Goal: Information Seeking & Learning: Learn about a topic

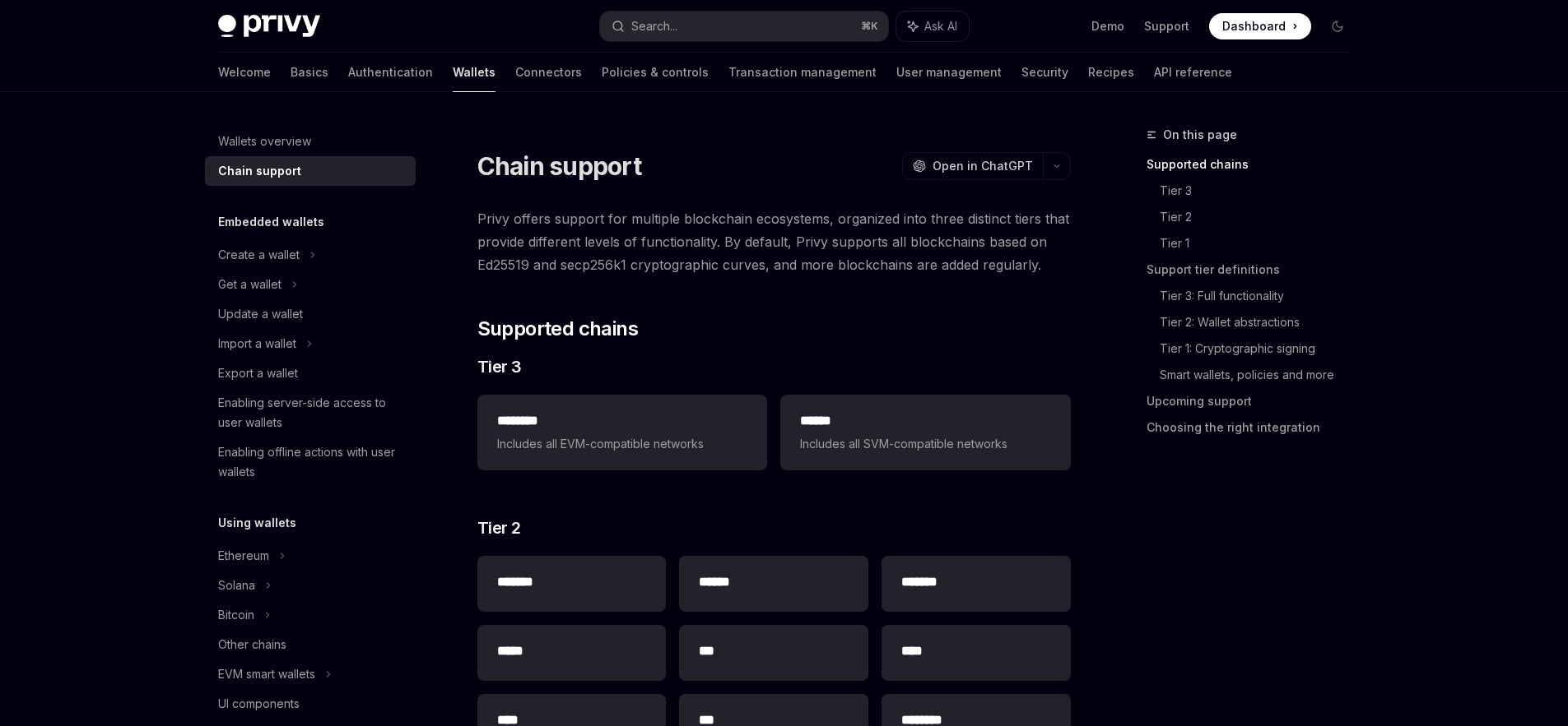
click at [627, 129] on div at bounding box center [774, 135] width 593 height 17
click at [812, 138] on div at bounding box center [774, 135] width 593 height 17
click at [601, 74] on link "Policies & controls" at bounding box center [655, 72] width 107 height 39
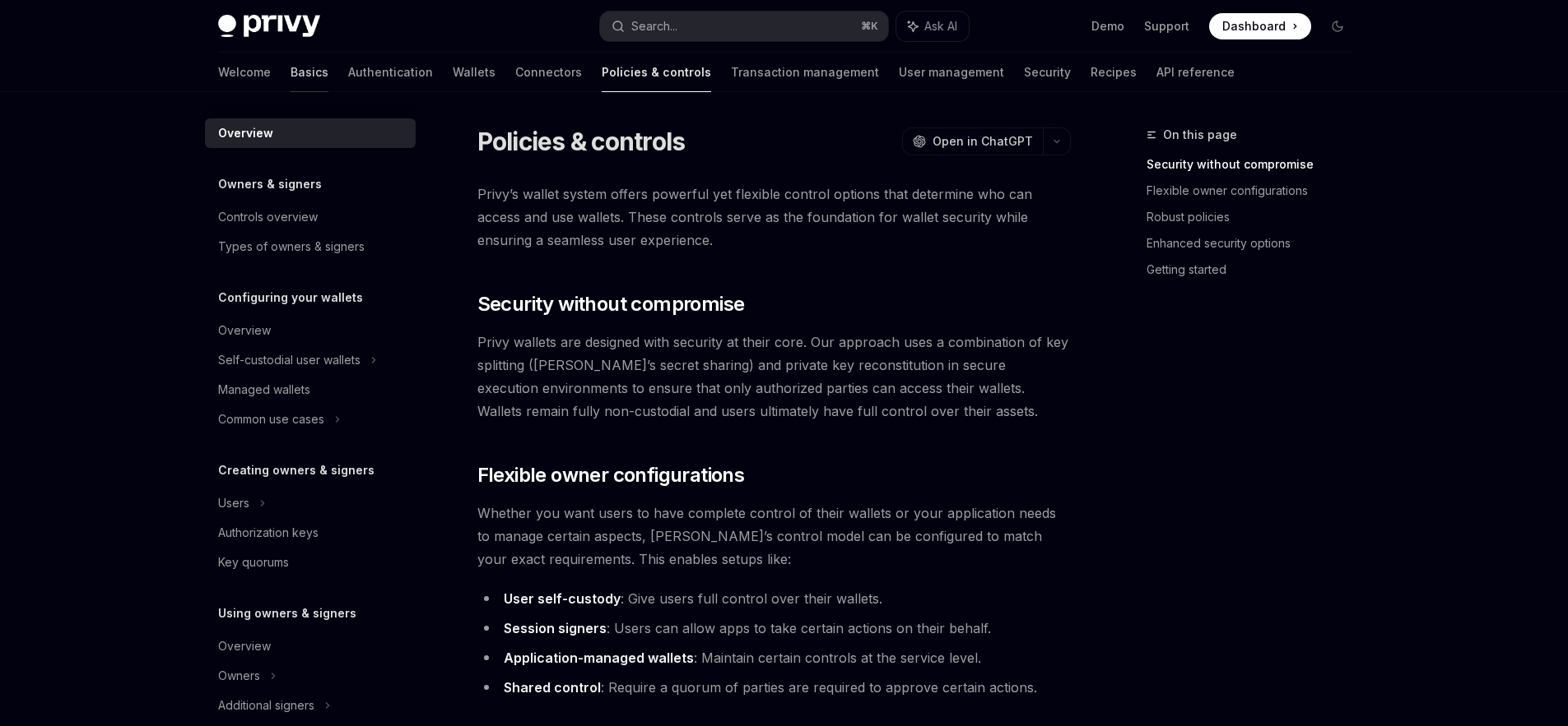
click at [291, 75] on link "Basics" at bounding box center [310, 72] width 38 height 39
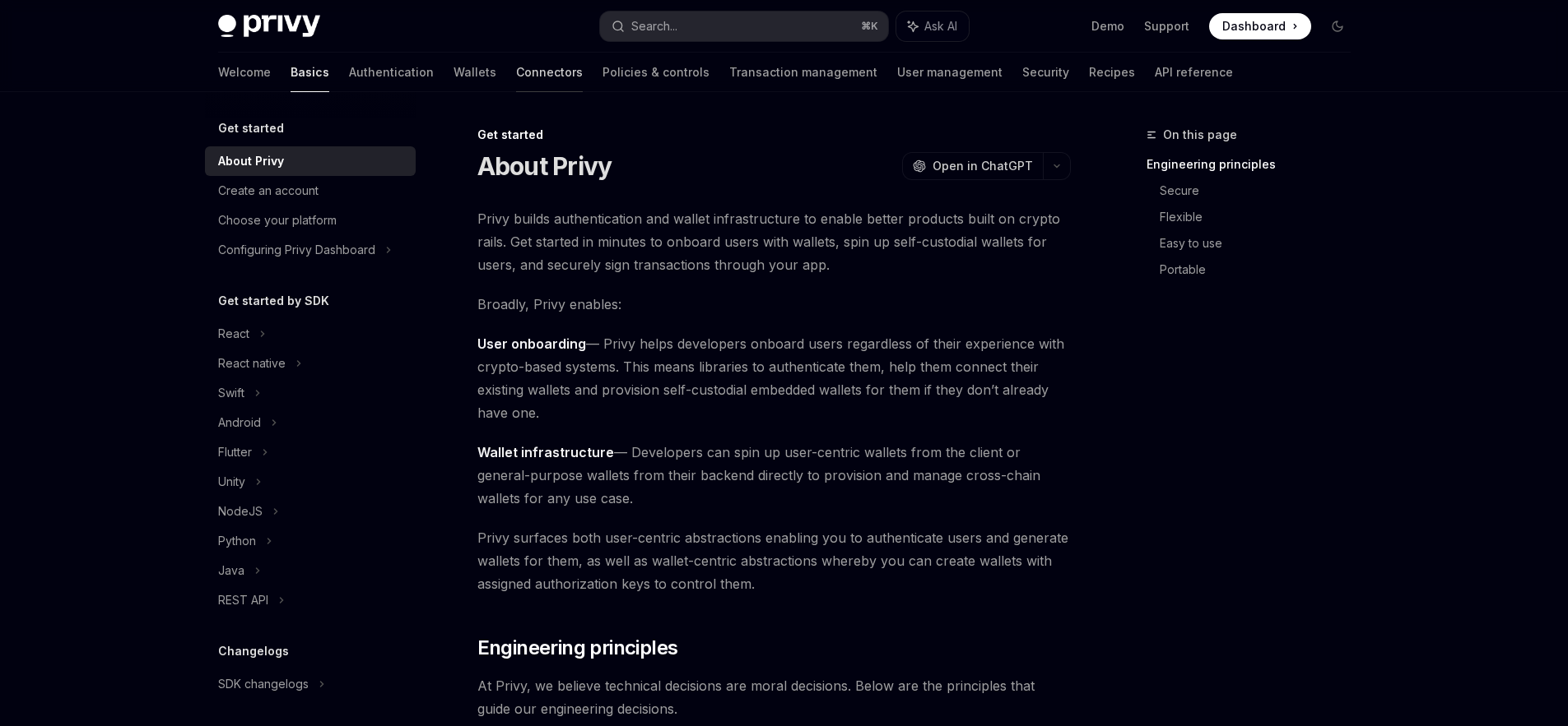
click at [516, 72] on link "Connectors" at bounding box center [549, 72] width 67 height 39
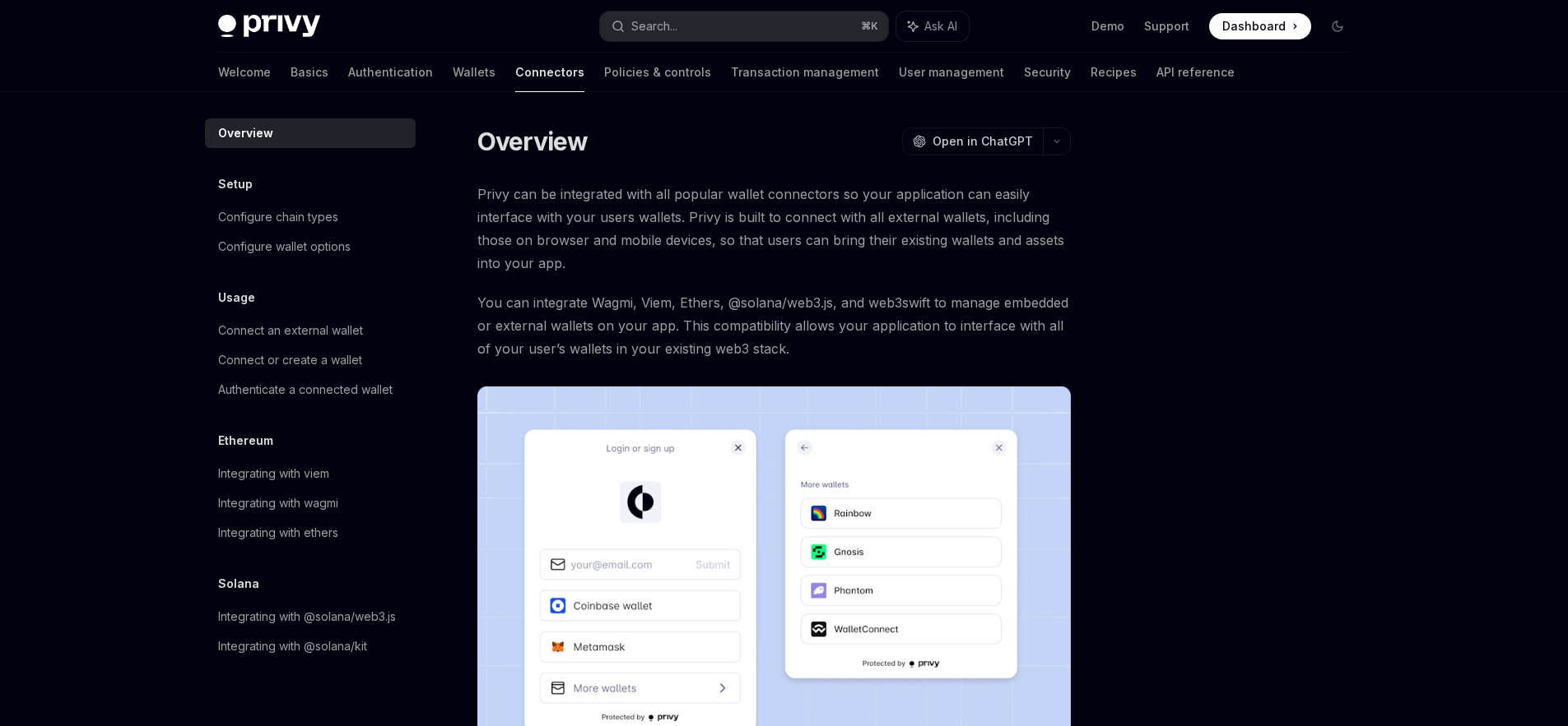
click at [447, 144] on div "Overview OpenAI Open in ChatGPT OpenAI Open in ChatGPT Privy can be integrated …" at bounding box center [619, 589] width 908 height 930
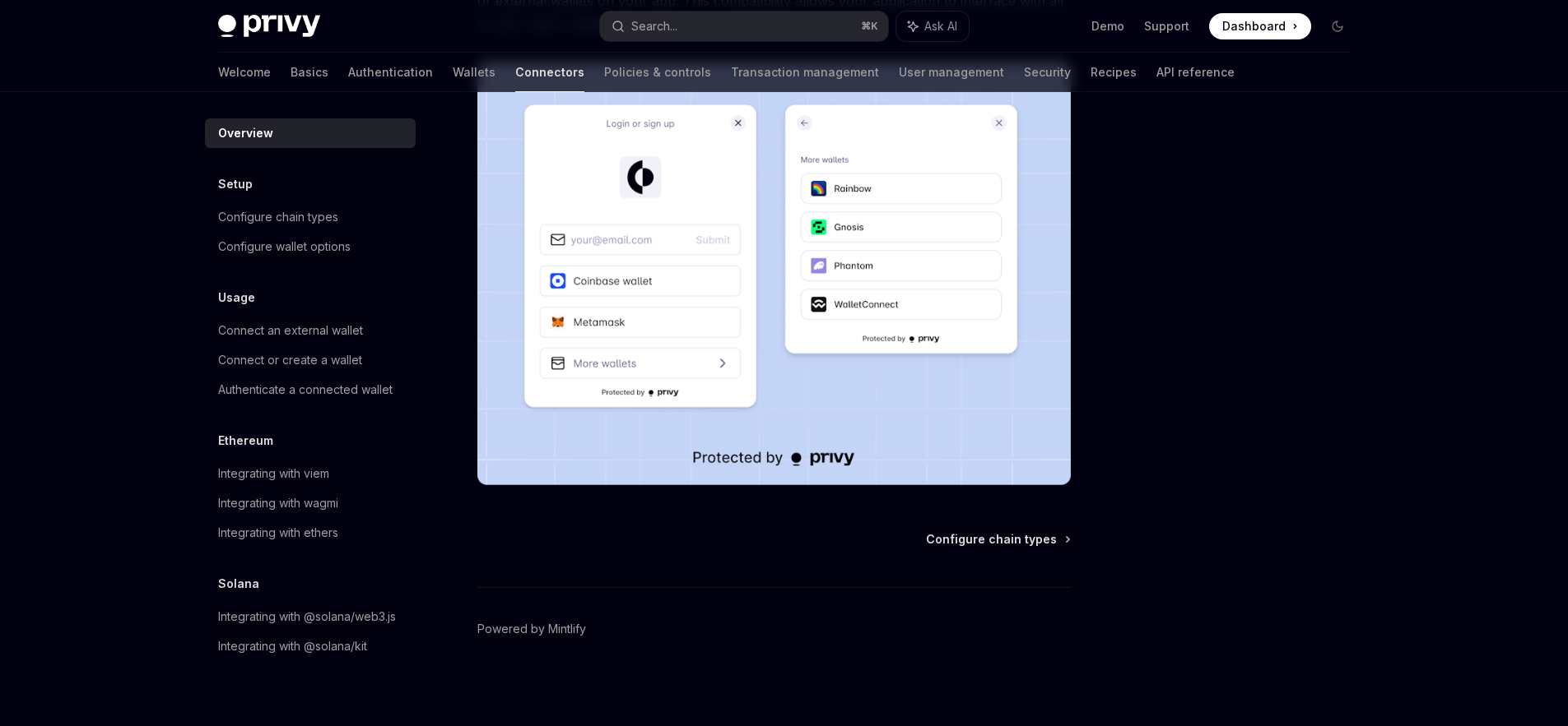
scroll to position [328, 0]
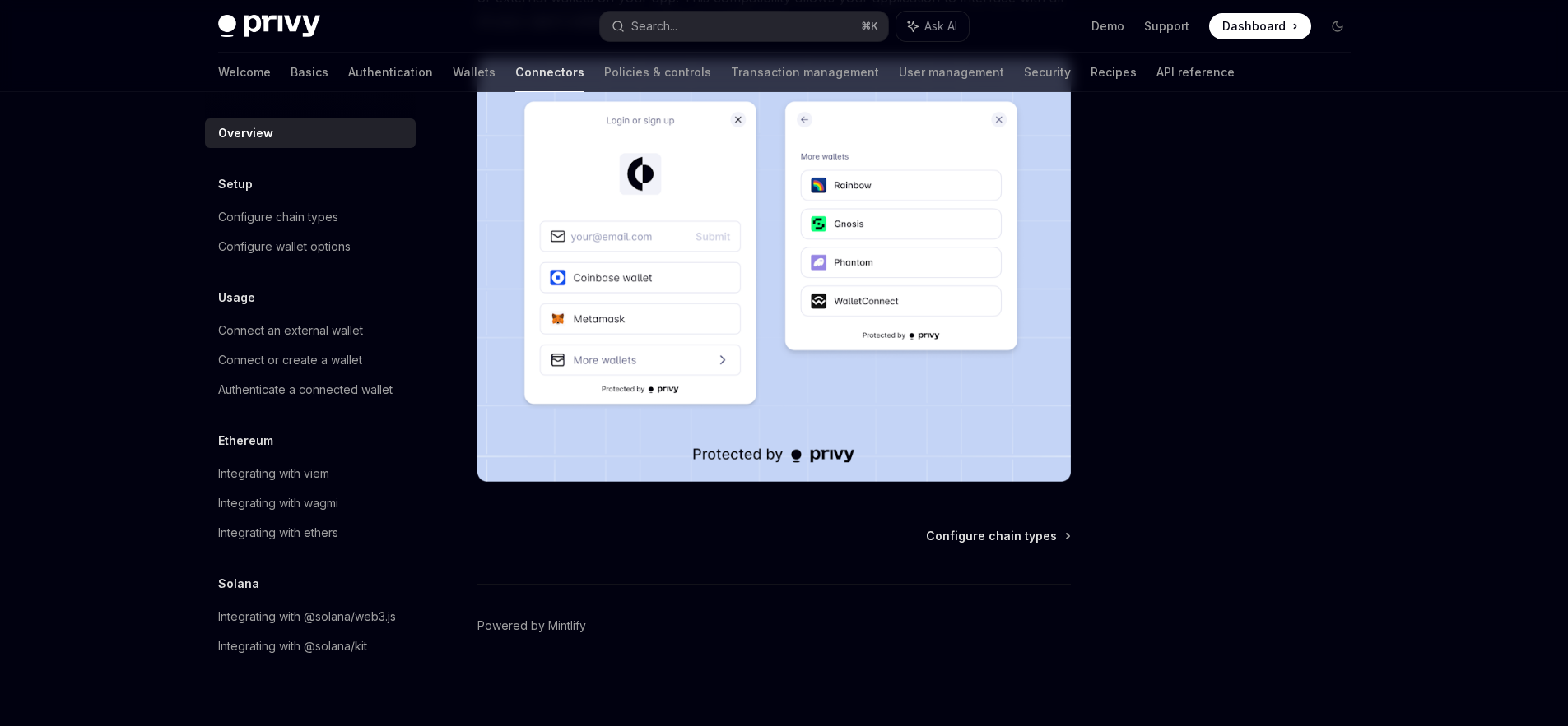
click at [143, 326] on div "Privy Docs home page Search... ⌘ K Ask AI Demo Support Dashboard Dashboard Sear…" at bounding box center [784, 199] width 1568 height 1054
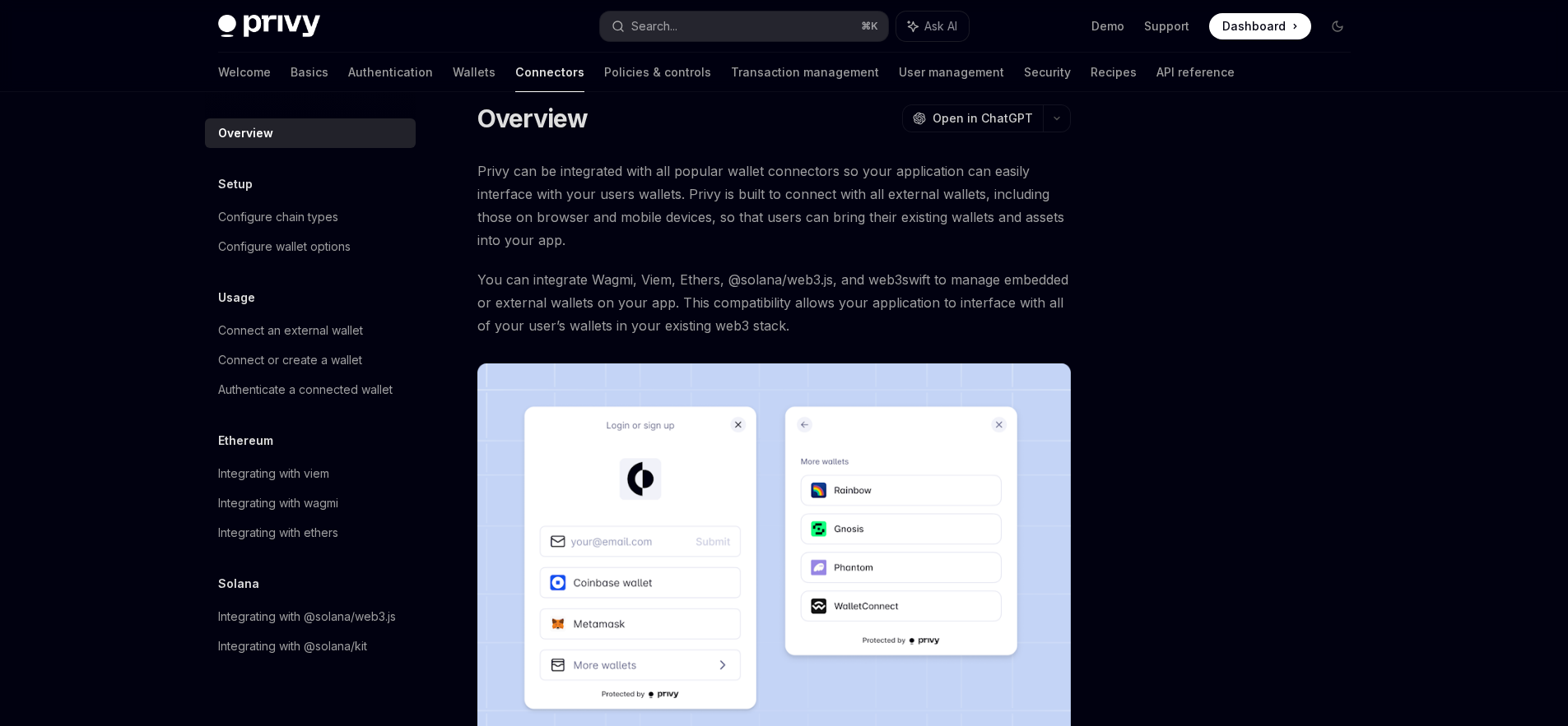
scroll to position [0, 0]
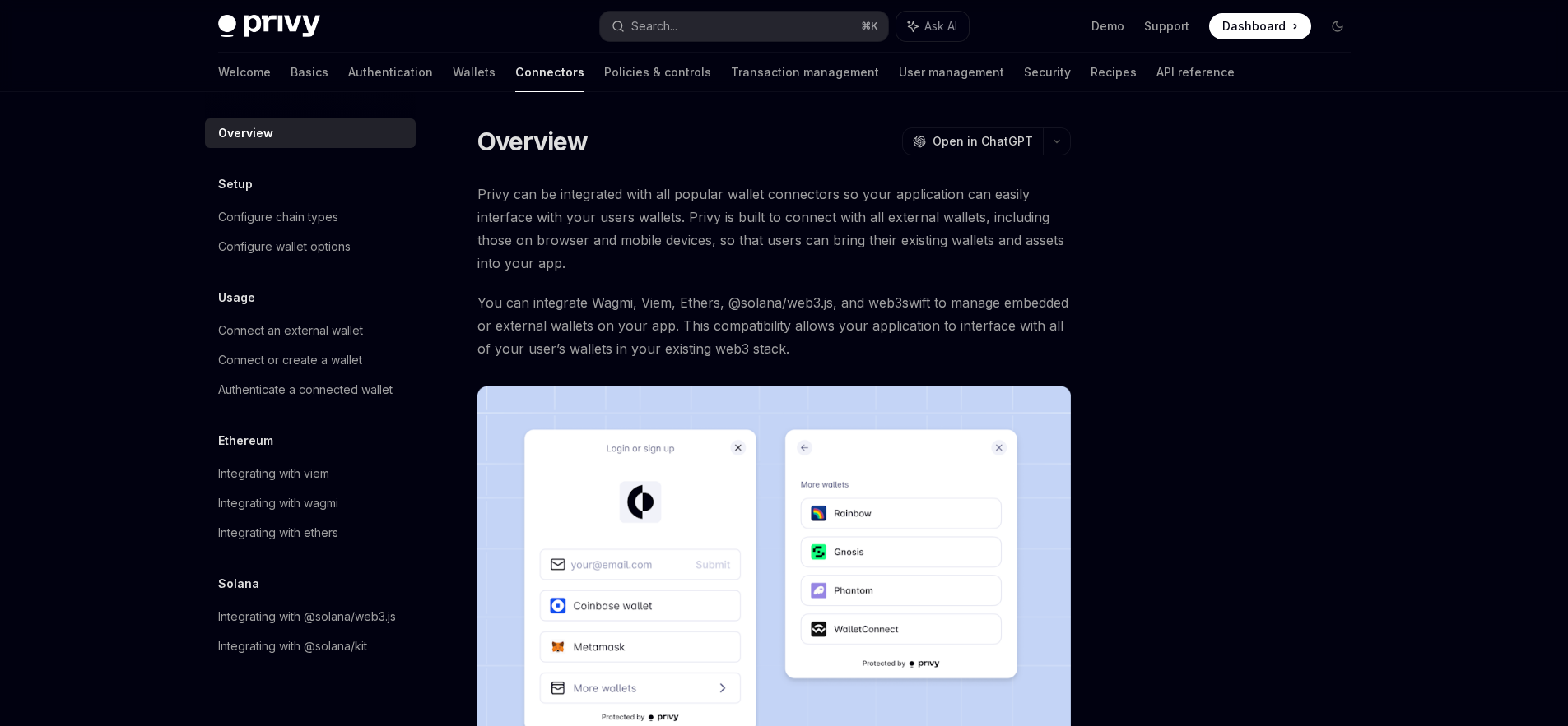
click at [601, 172] on div "Overview OpenAI Open in ChatGPT OpenAI Open in ChatGPT Privy can be integrated …" at bounding box center [619, 589] width 908 height 930
click at [604, 77] on link "Policies & controls" at bounding box center [658, 72] width 107 height 39
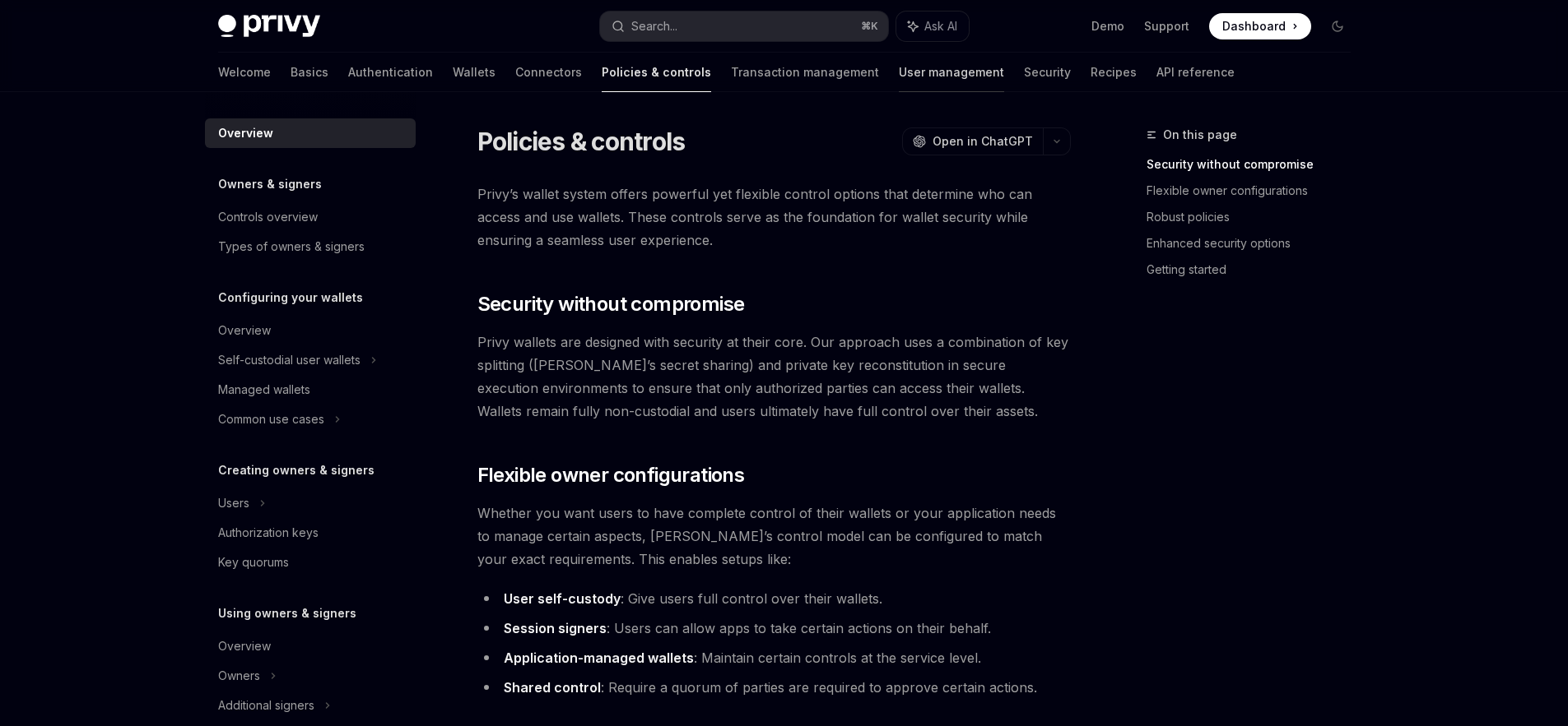
click at [899, 78] on link "User management" at bounding box center [951, 72] width 105 height 39
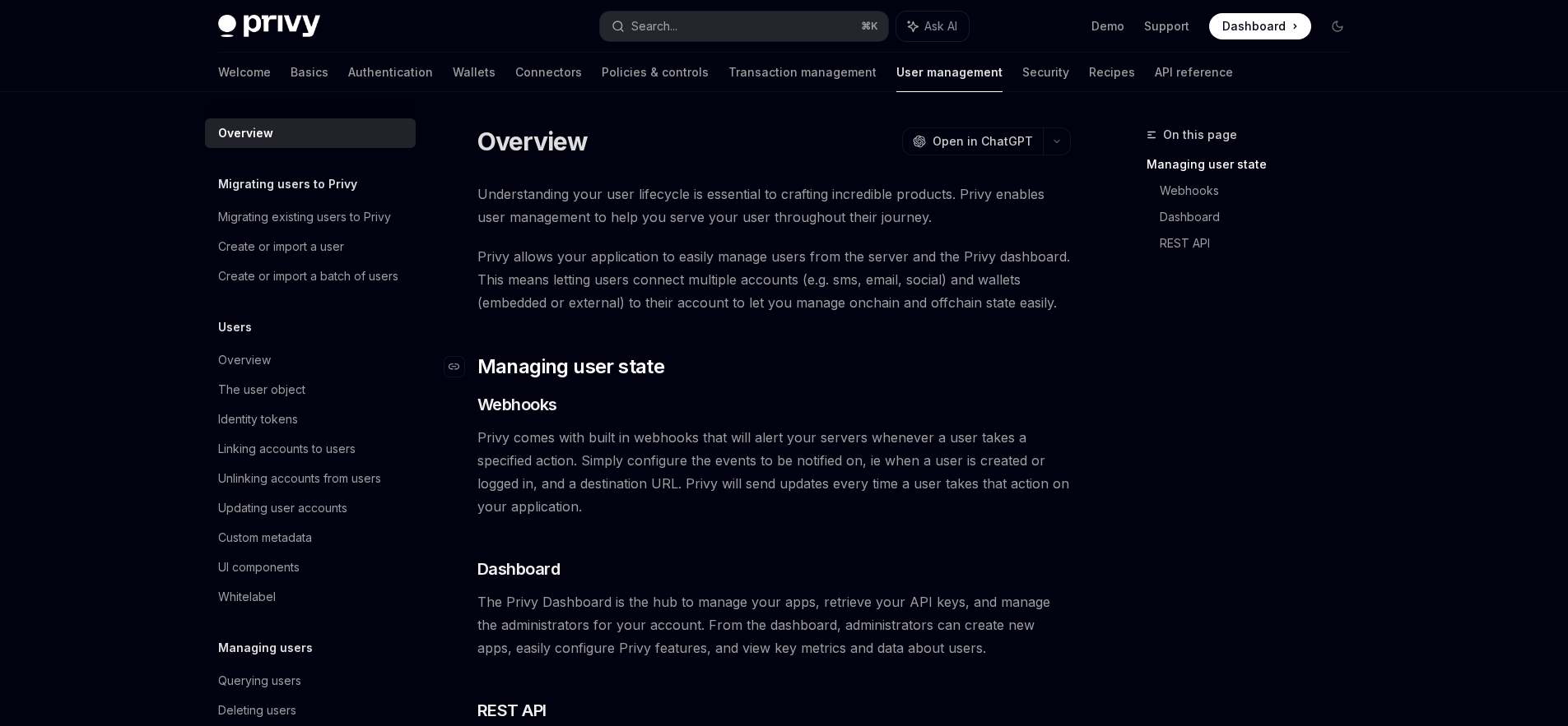
click at [557, 354] on span "Managing user state" at bounding box center [571, 367] width 188 height 26
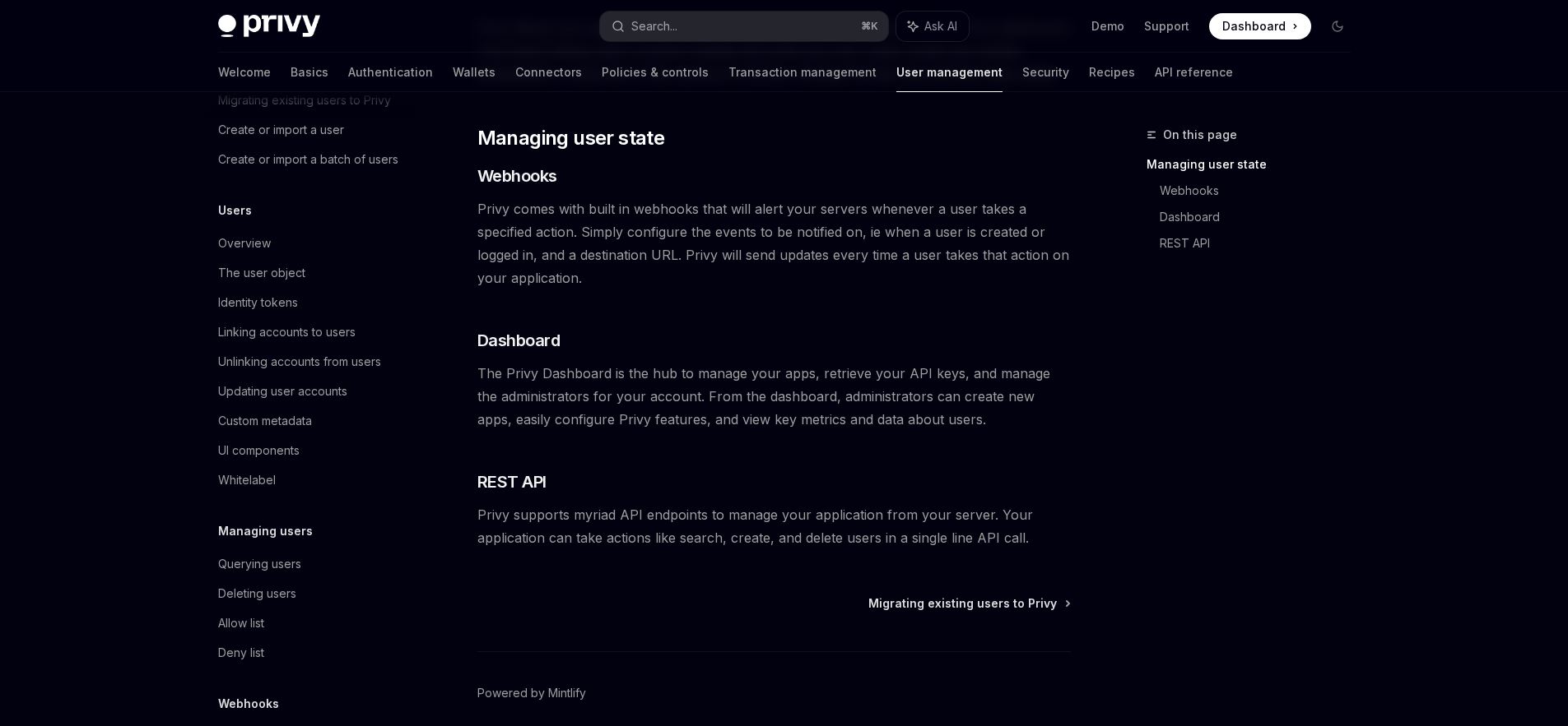
scroll to position [144, 0]
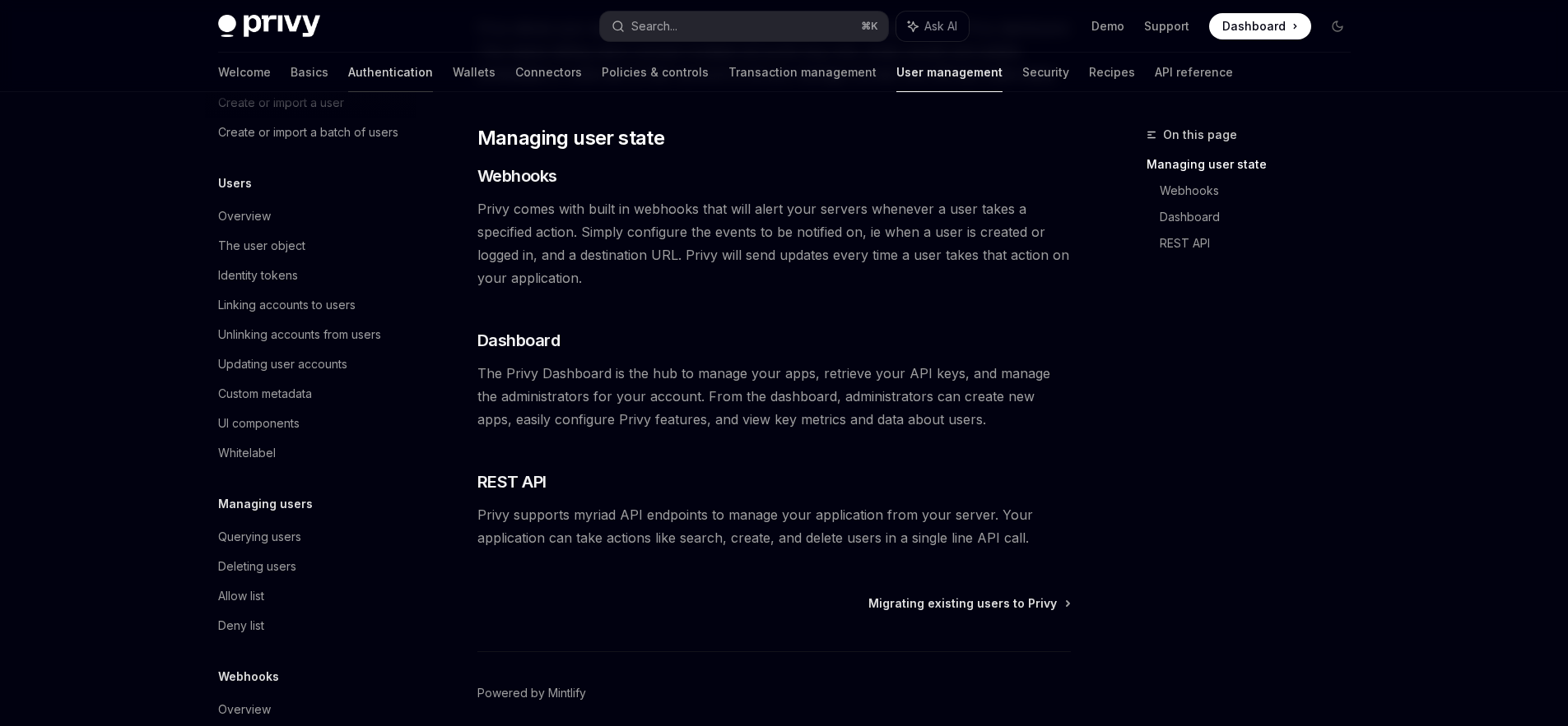
click at [348, 71] on link "Authentication" at bounding box center [390, 72] width 84 height 39
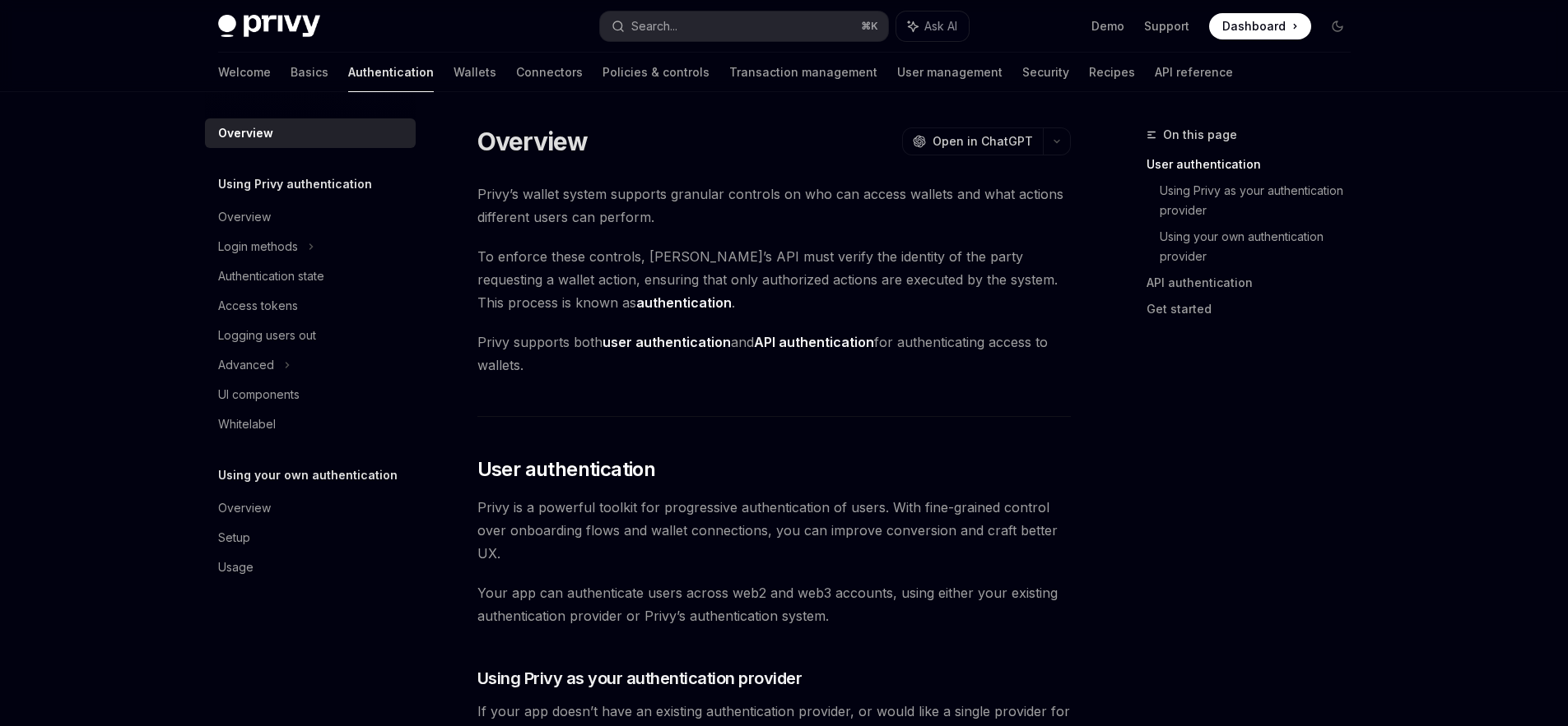
click at [478, 300] on span "To enforce these controls, [PERSON_NAME]’s API must verify the identity of the …" at bounding box center [774, 280] width 593 height 69
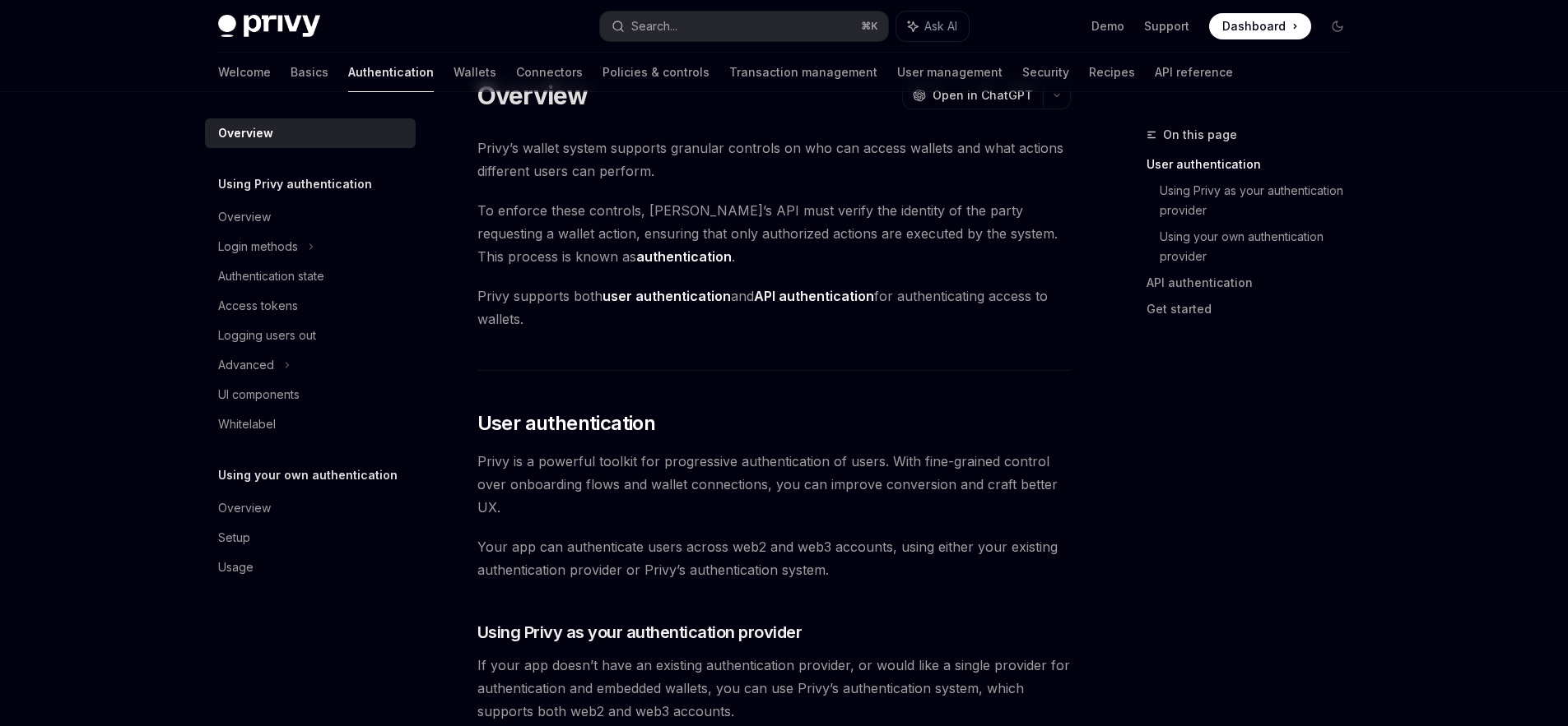
scroll to position [104, 0]
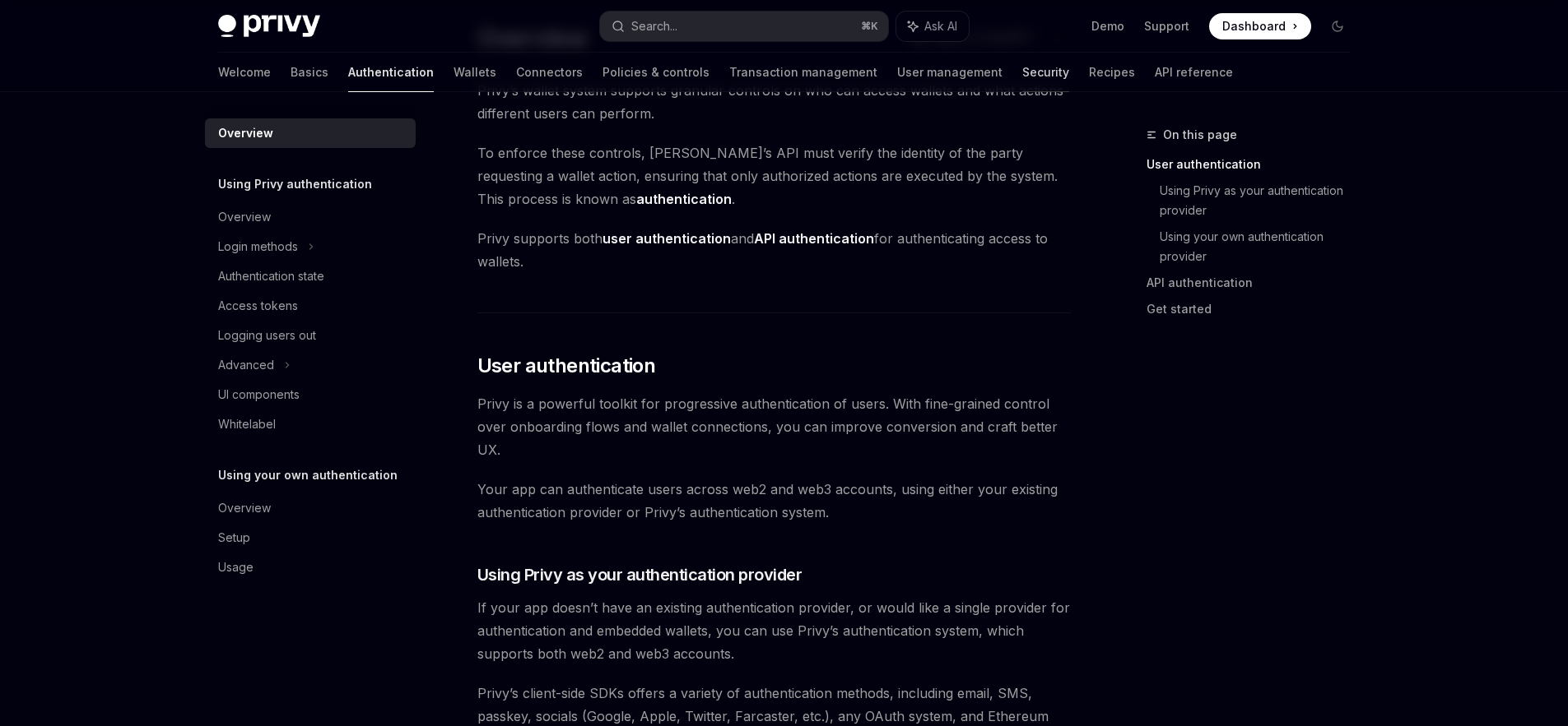
click at [1022, 78] on link "Security" at bounding box center [1045, 72] width 47 height 39
type textarea "*"
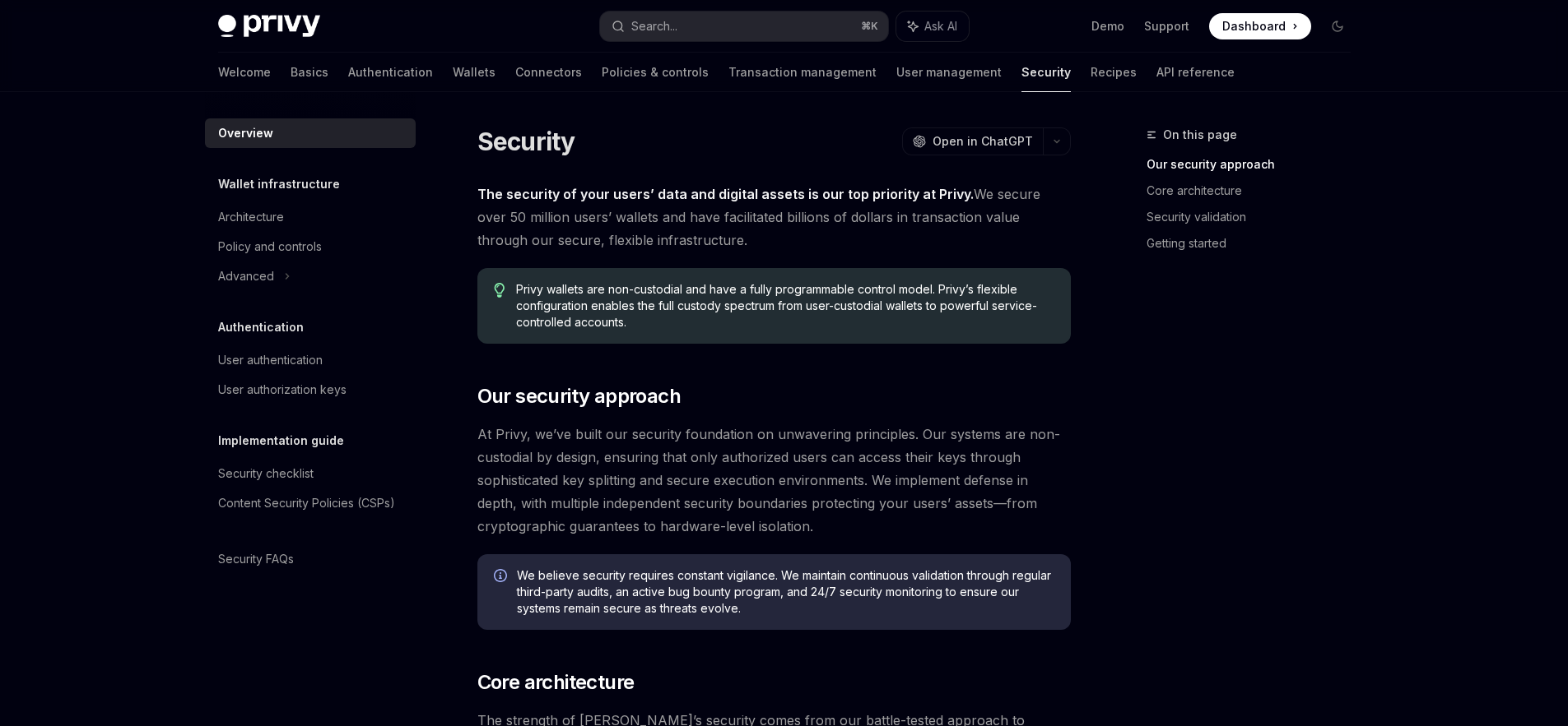
click at [812, 144] on div "Security OpenAI Open in ChatGPT" at bounding box center [774, 142] width 593 height 30
click at [792, 143] on div "Security OpenAI Open in ChatGPT" at bounding box center [774, 142] width 593 height 30
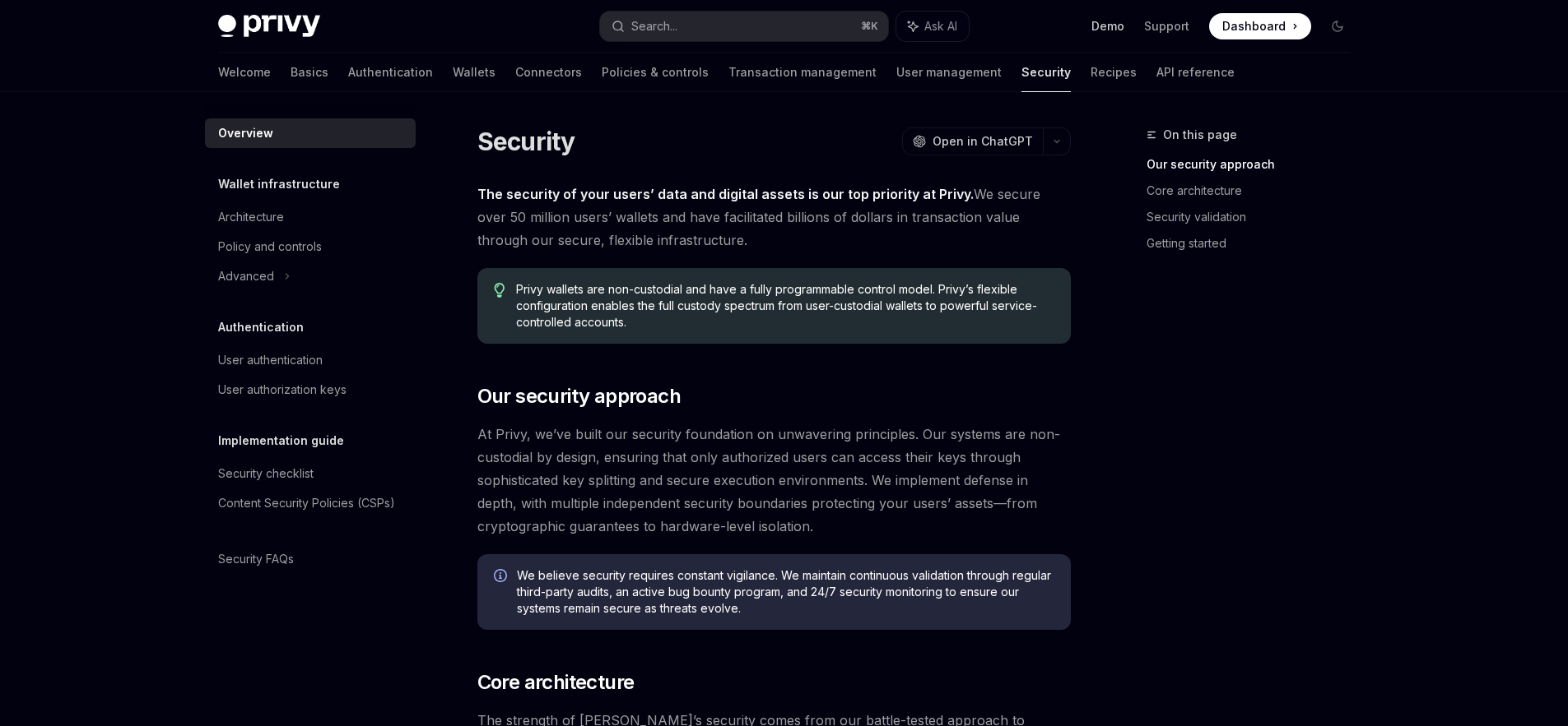
click at [1122, 26] on link "Demo" at bounding box center [1107, 26] width 33 height 17
